Goal: Transaction & Acquisition: Purchase product/service

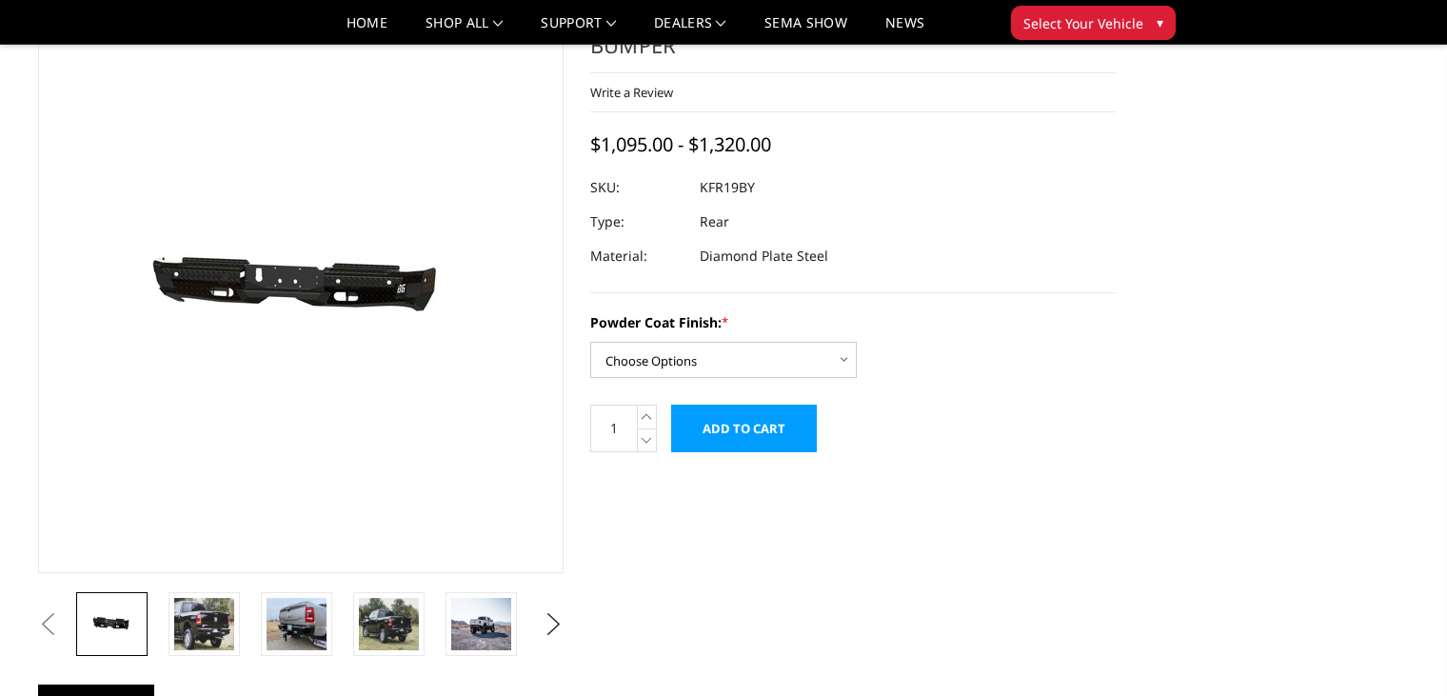
scroll to position [95, 0]
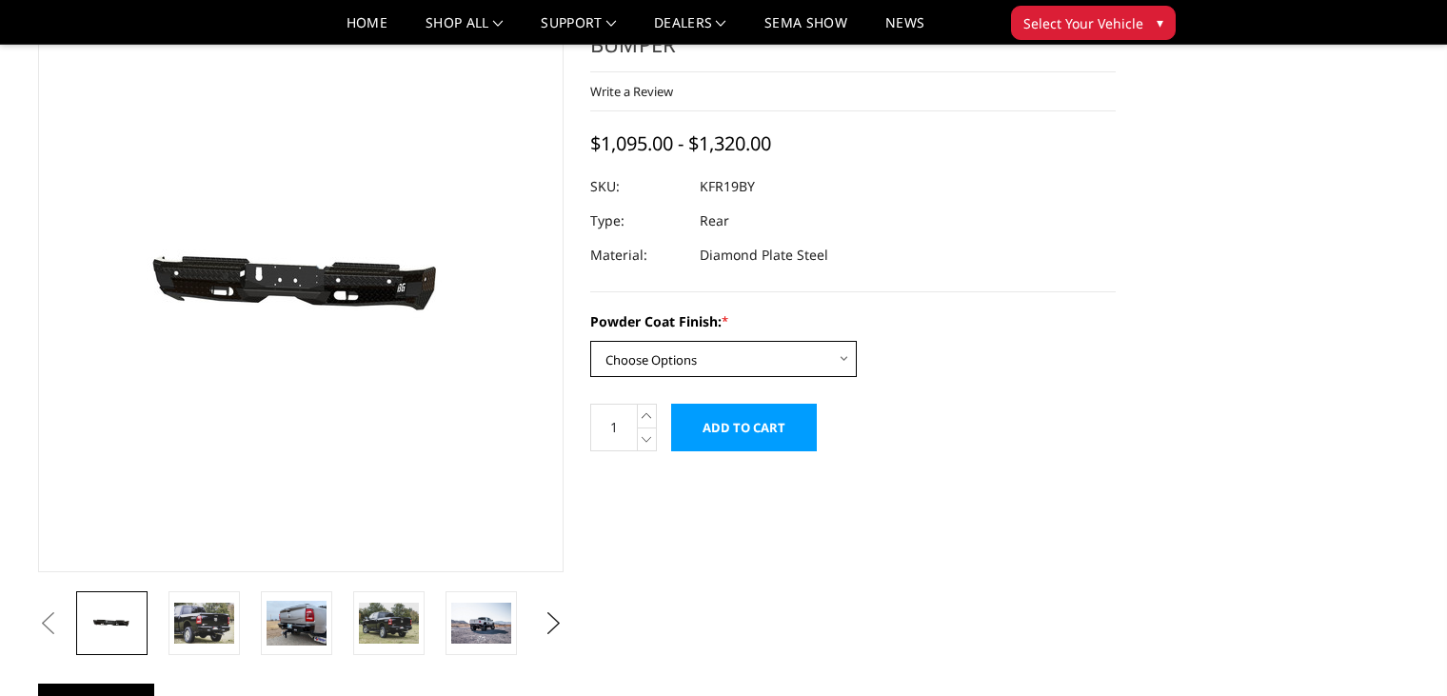
click at [816, 366] on select "Choose Options Bare Metal Gloss Black Powder Coat Textured Black Powder Coat" at bounding box center [723, 359] width 267 height 36
click at [590, 341] on select "Choose Options Bare Metal Gloss Black Powder Coat Textured Black Powder Coat" at bounding box center [723, 359] width 267 height 36
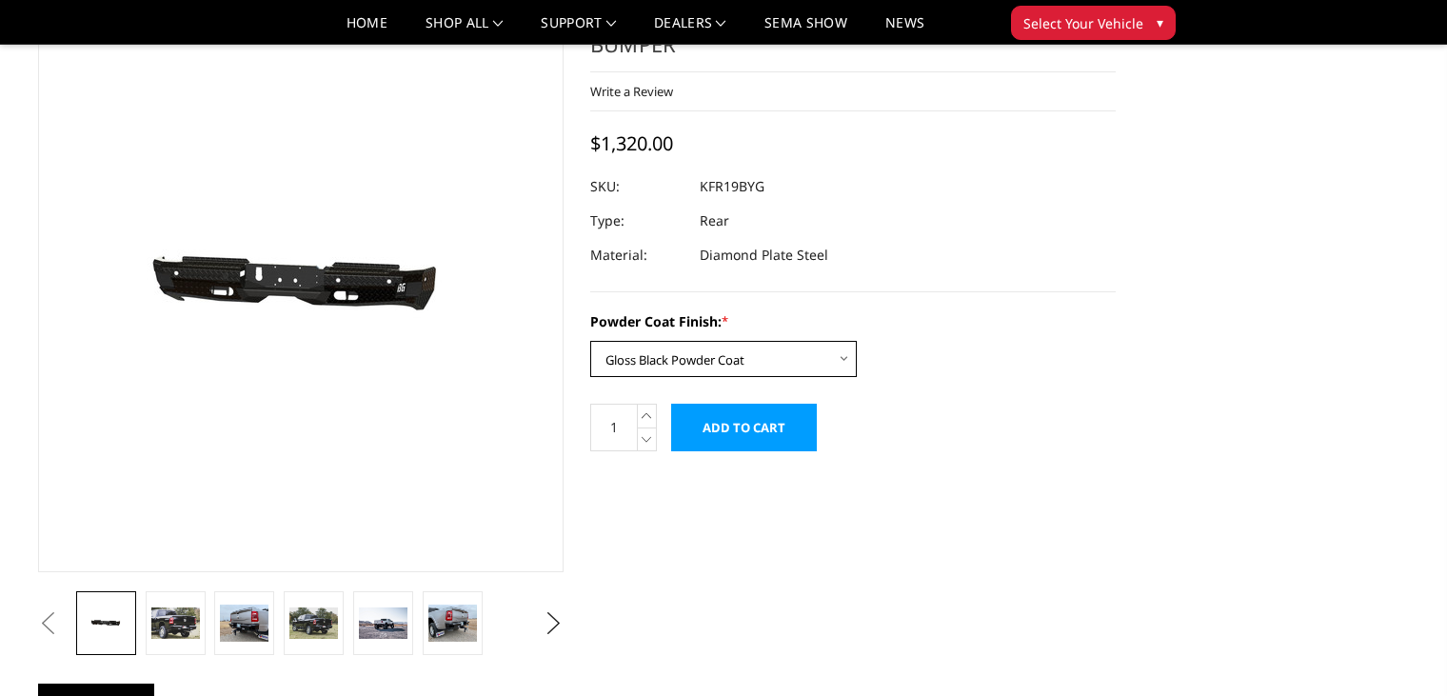
click at [792, 349] on select "Choose Options Bare Metal Gloss Black Powder Coat Textured Black Powder Coat" at bounding box center [723, 359] width 267 height 36
select select "3416"
click at [590, 341] on select "Choose Options Bare Metal Gloss Black Powder Coat Textured Black Powder Coat" at bounding box center [723, 359] width 267 height 36
click at [169, 625] on img at bounding box center [175, 623] width 49 height 32
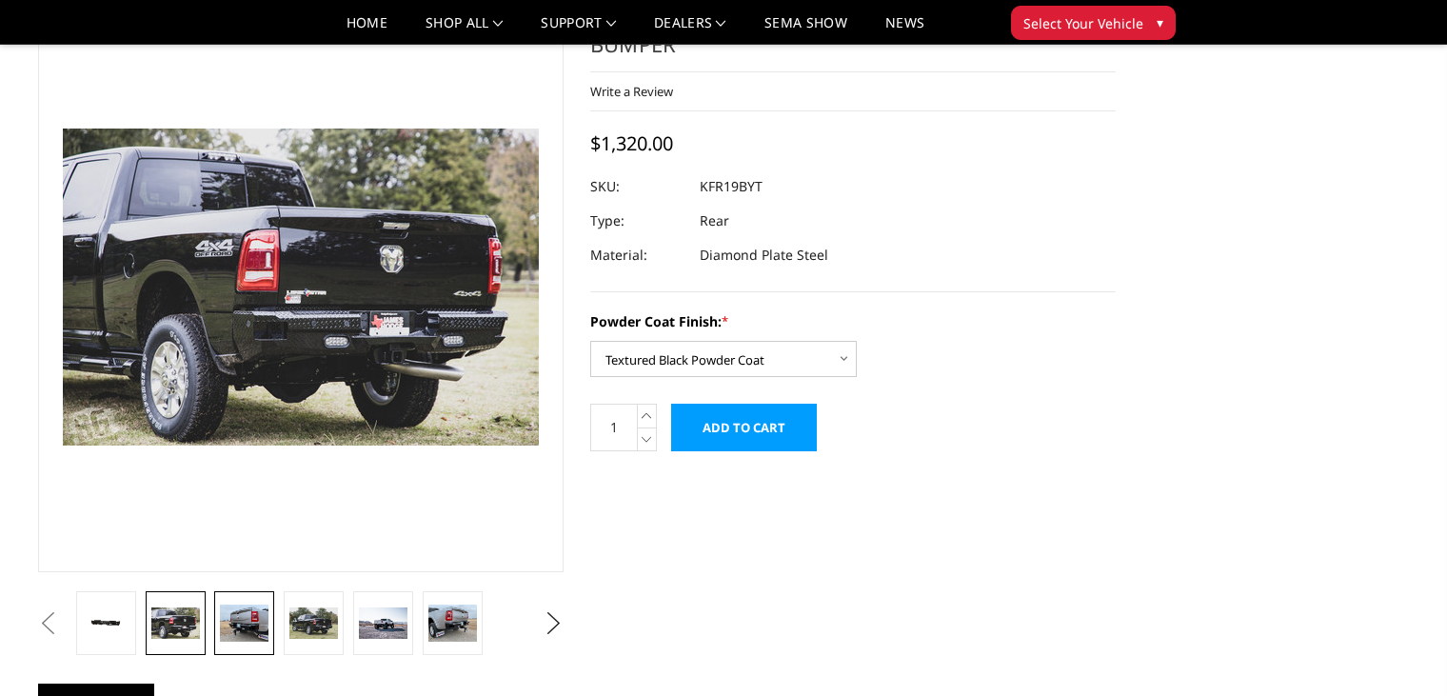
click at [252, 619] on img at bounding box center [244, 623] width 49 height 36
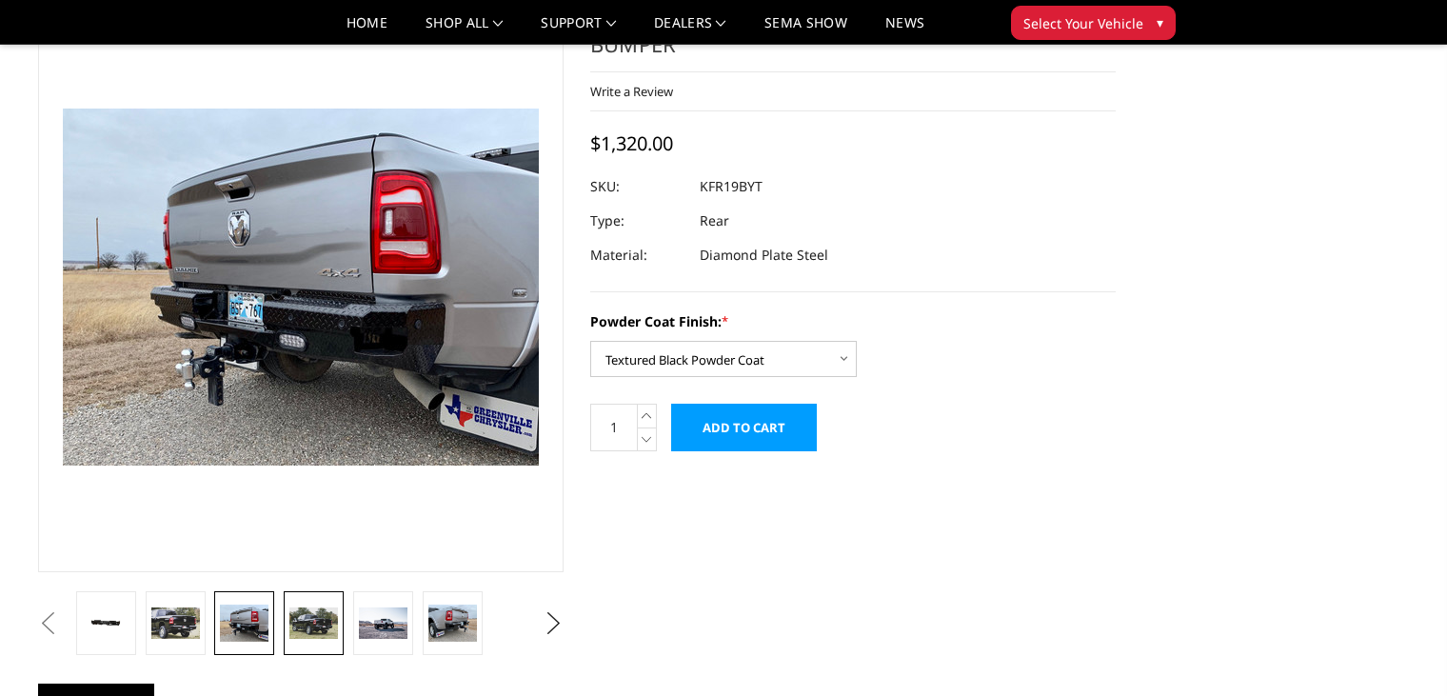
click at [307, 613] on img at bounding box center [313, 623] width 49 height 32
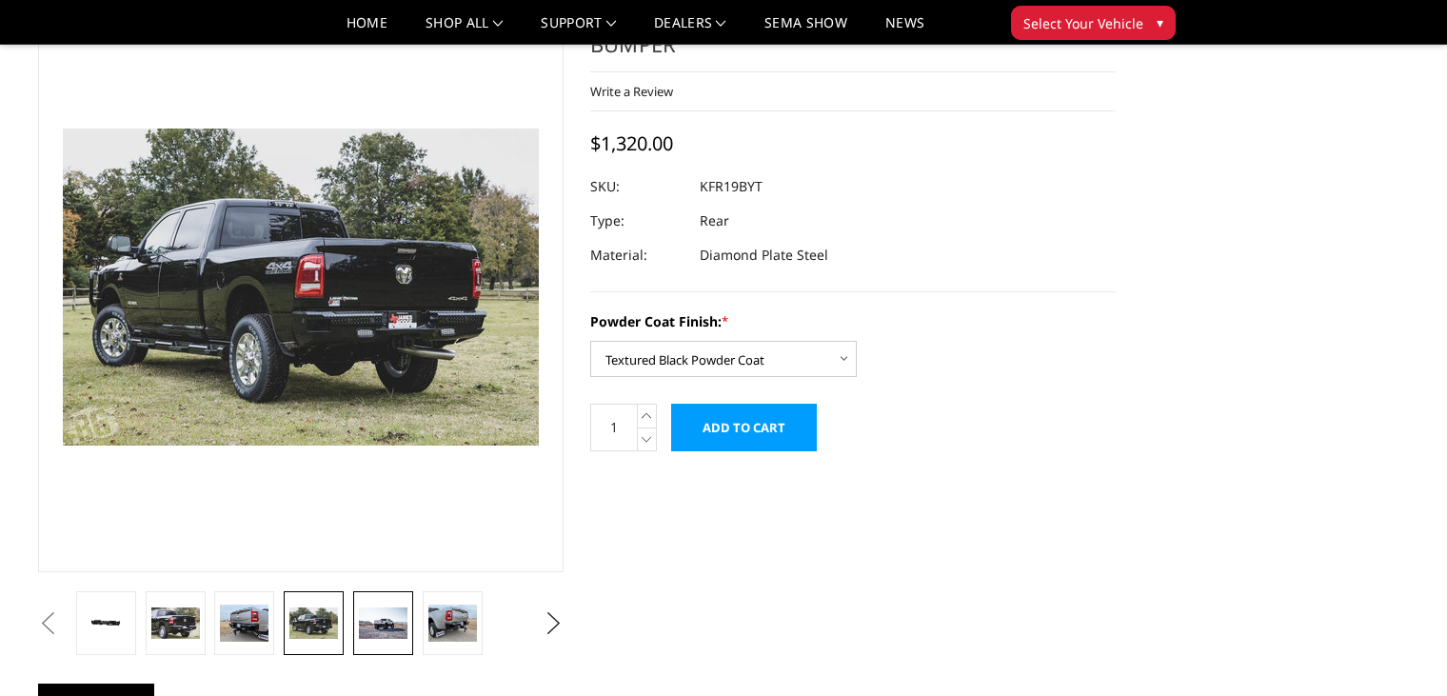
click at [368, 623] on img at bounding box center [383, 623] width 49 height 32
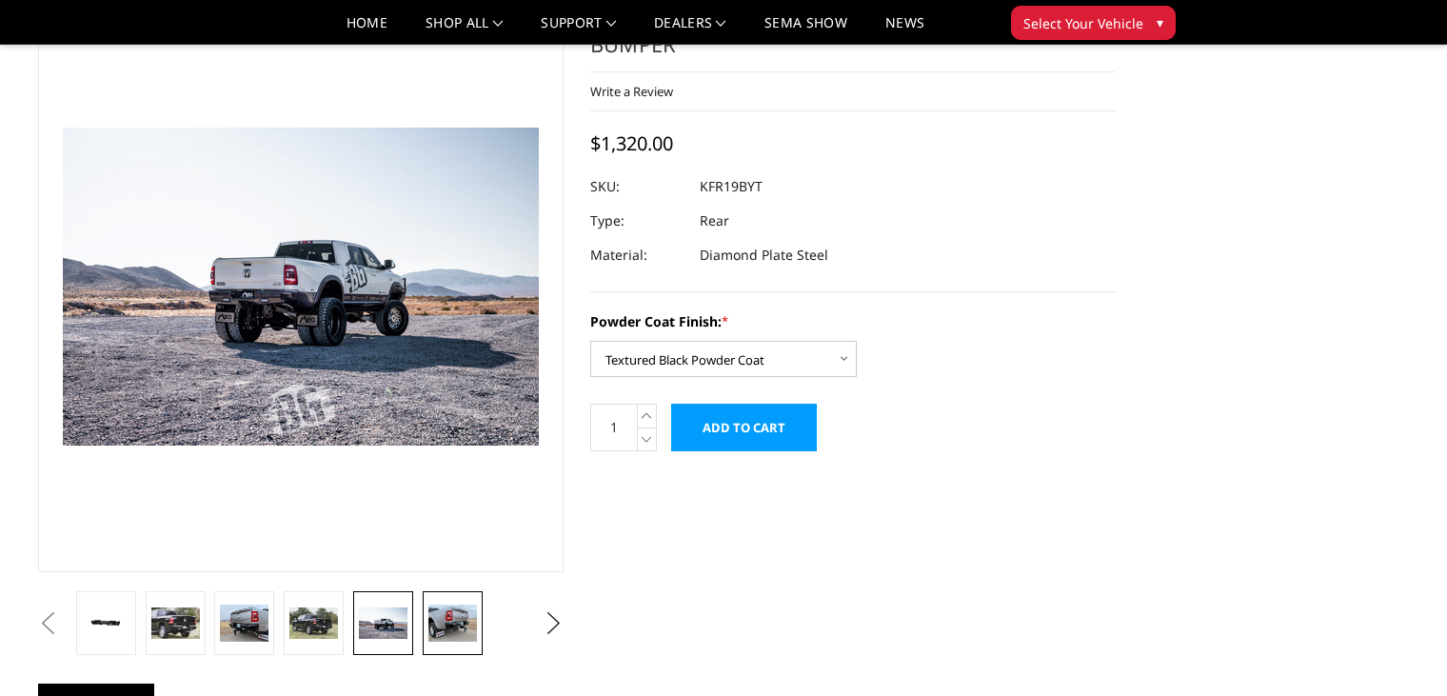
click at [464, 622] on img at bounding box center [452, 623] width 49 height 36
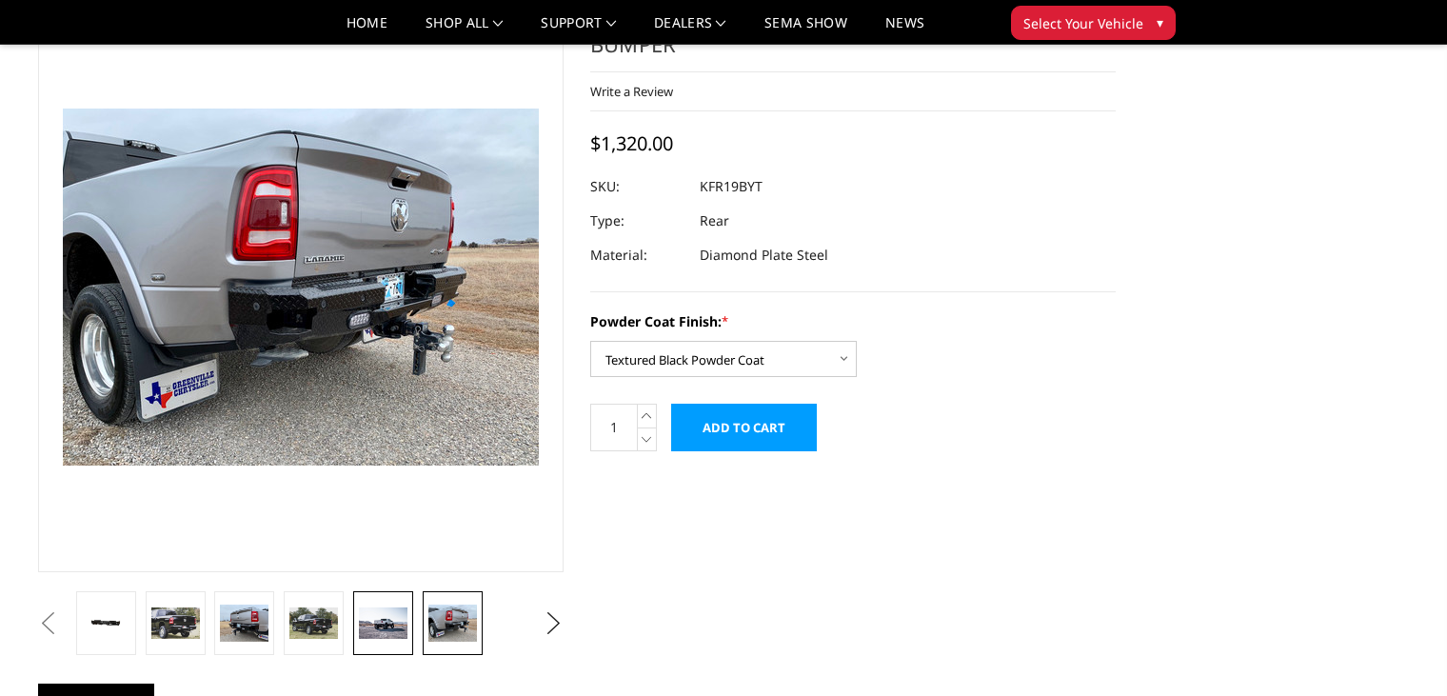
click at [356, 625] on link at bounding box center [383, 623] width 60 height 64
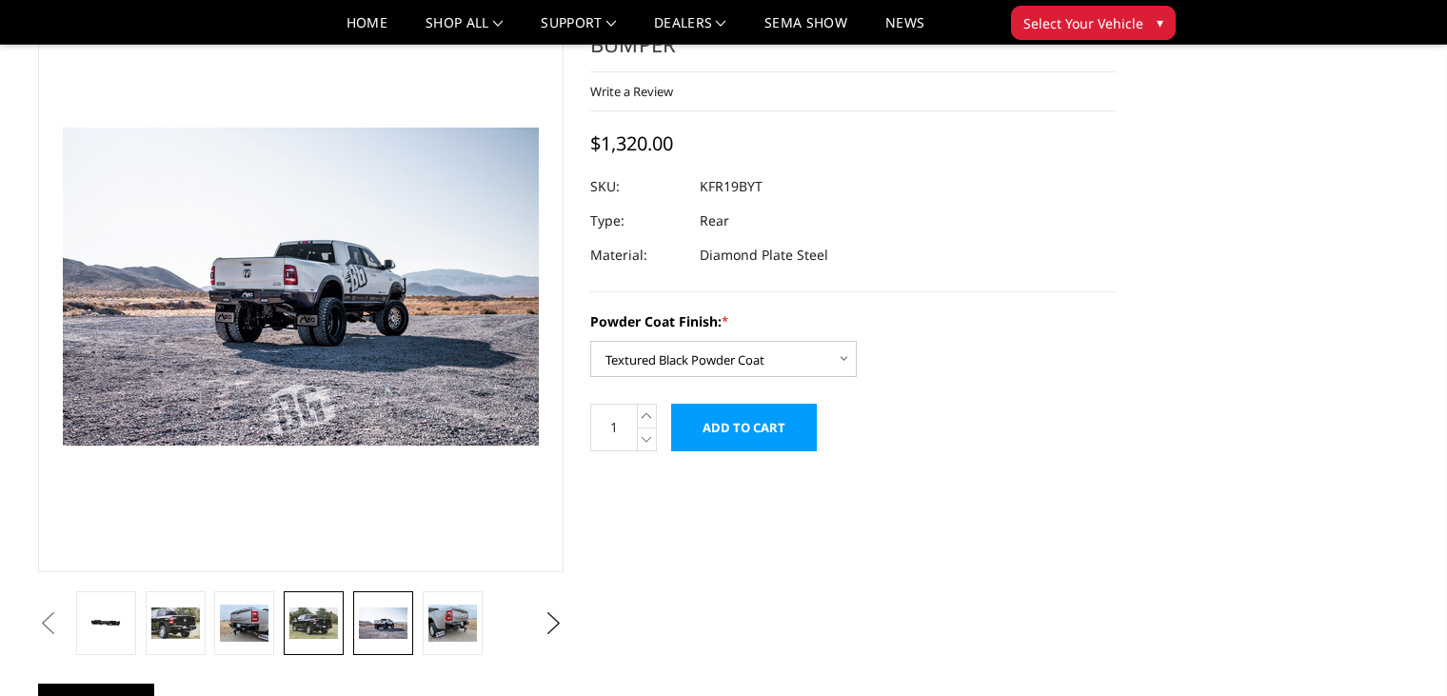
click at [302, 625] on img at bounding box center [313, 623] width 49 height 32
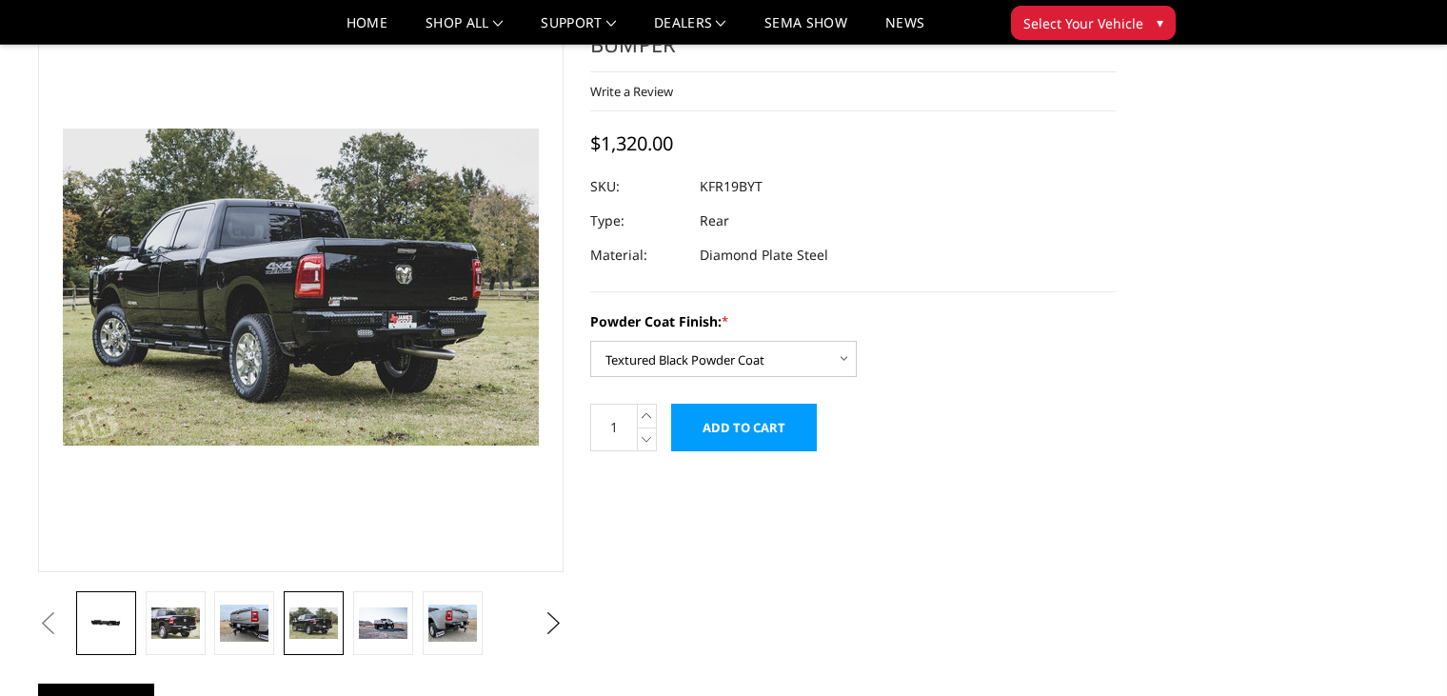
click at [128, 623] on img at bounding box center [106, 622] width 49 height 23
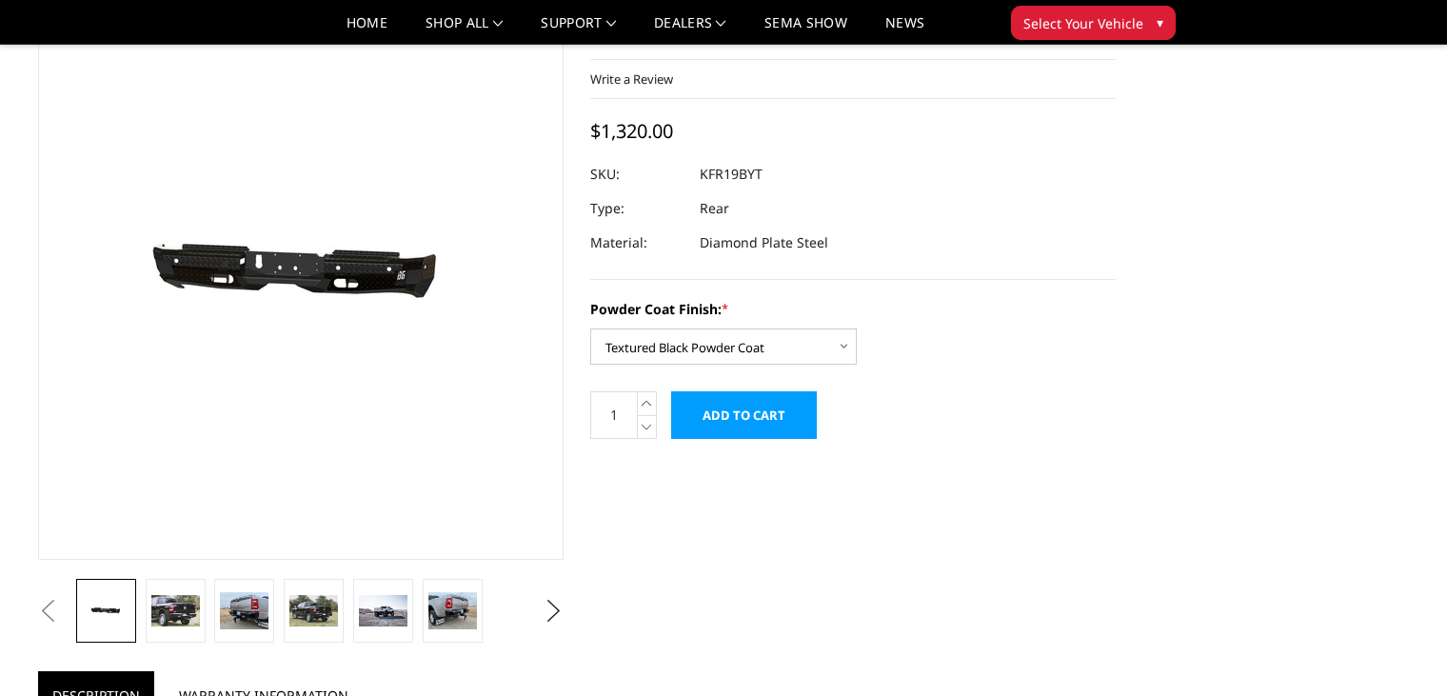
scroll to position [0, 0]
